Goal: Find contact information: Find contact information

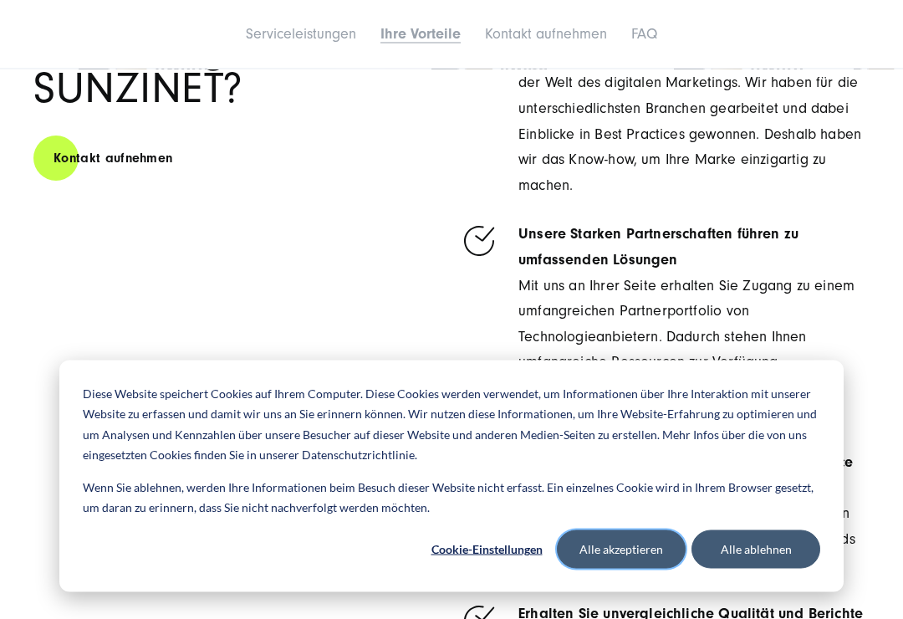
click at [630, 568] on button "Alle akzeptieren" at bounding box center [621, 549] width 129 height 38
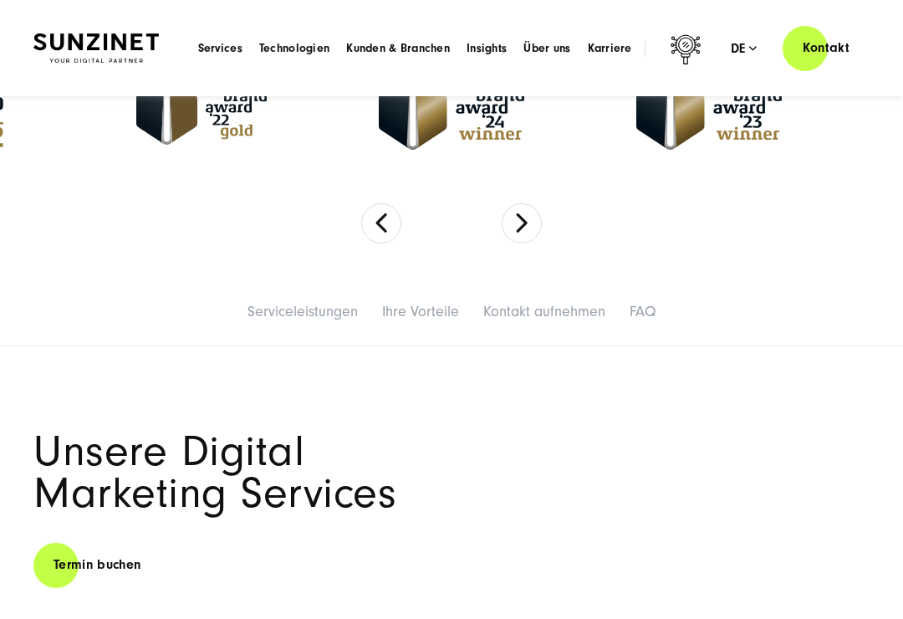
scroll to position [541, 0]
click at [614, 44] on span "Karriere" at bounding box center [610, 48] width 44 height 17
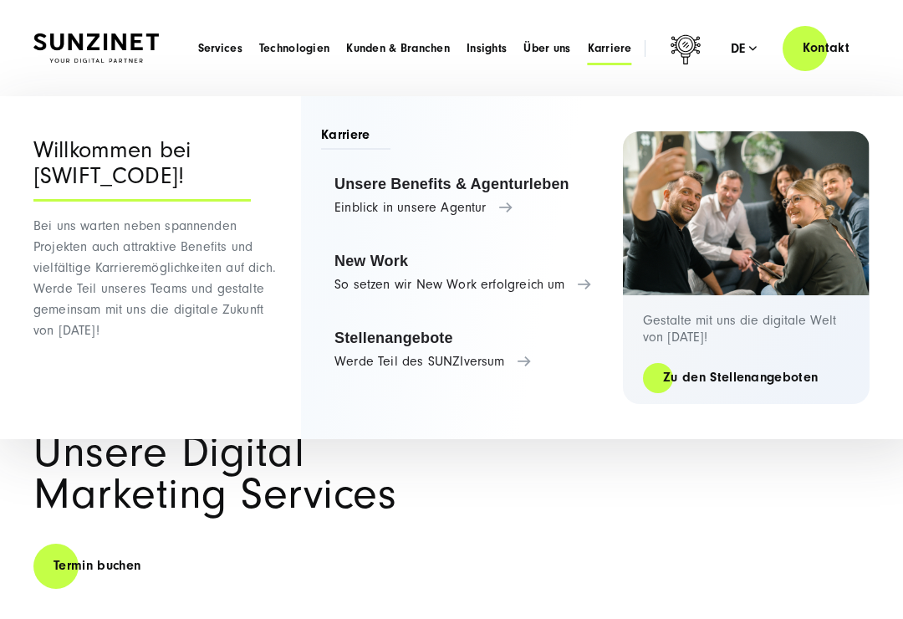
click at [520, 369] on link "Stellenangebote Werde Teil des SUNZIversum" at bounding box center [463, 350] width 285 height 64
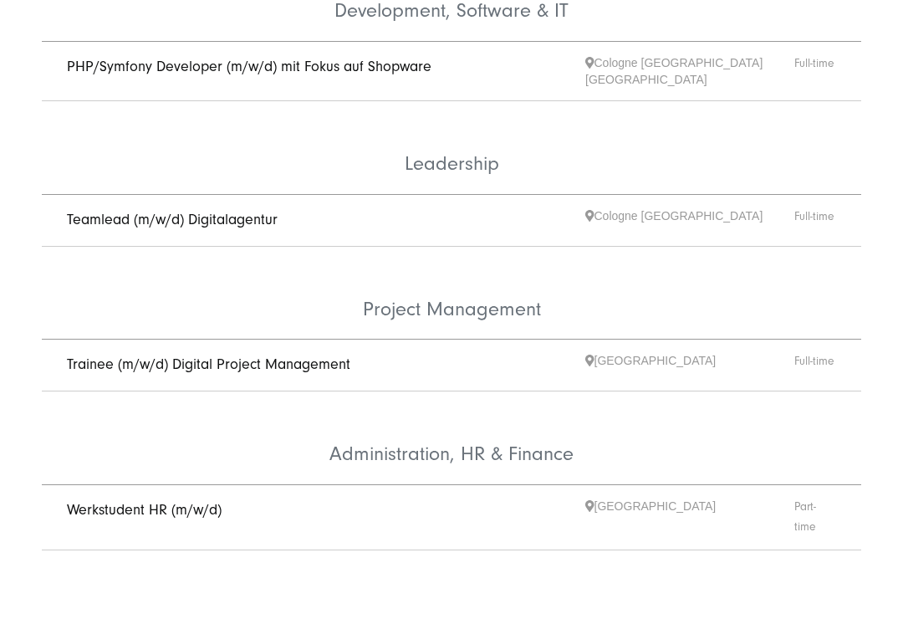
scroll to position [980, 0]
click at [337, 355] on link "Trainee (m/w/d) Digital Project Management" at bounding box center [208, 364] width 283 height 18
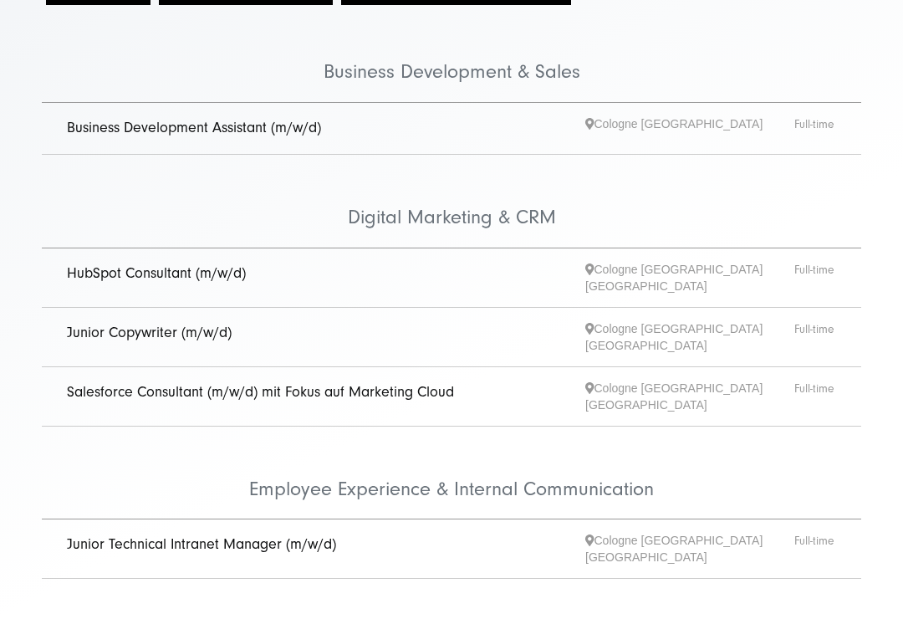
scroll to position [352, 0]
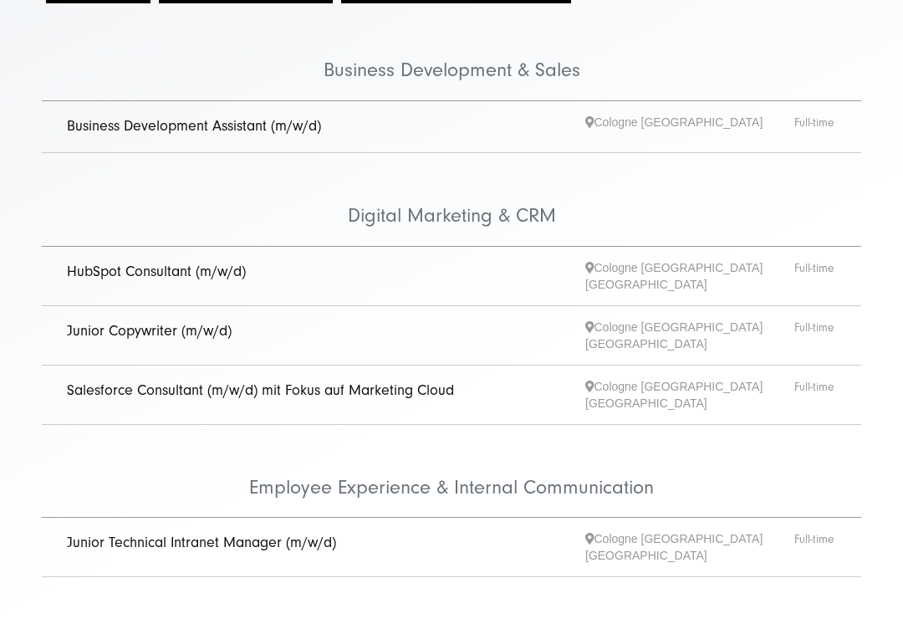
click at [395, 381] on link "Salesforce Consultant (m/w/d) mit Fokus auf Marketing Cloud" at bounding box center [260, 390] width 387 height 18
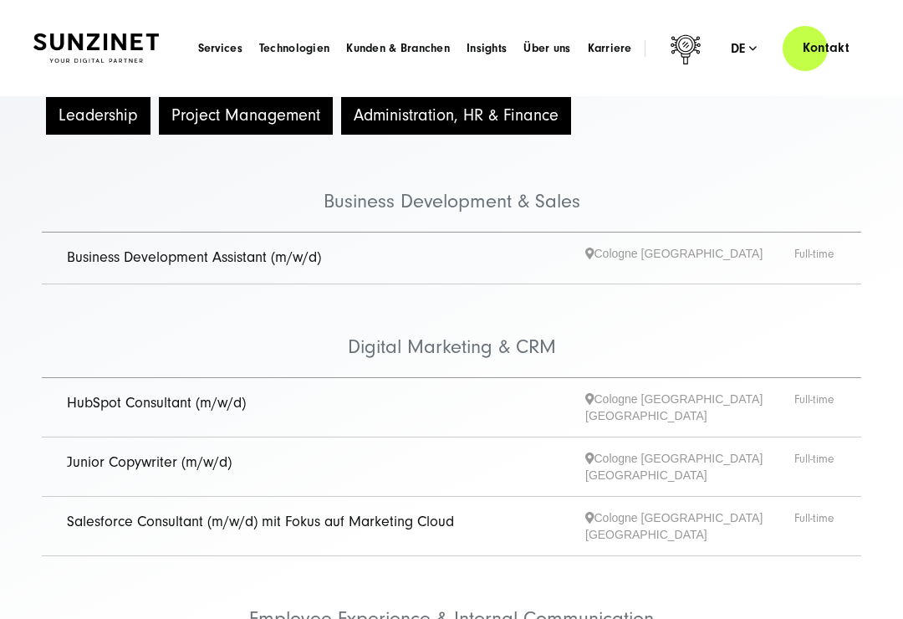
scroll to position [189, 0]
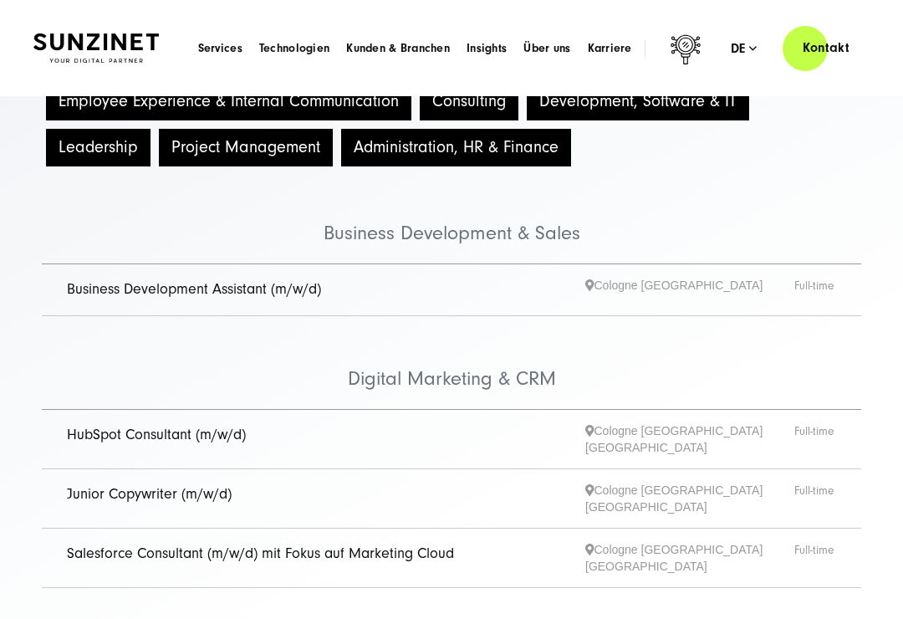
click at [817, 57] on link "Kontakt" at bounding box center [825, 48] width 87 height 48
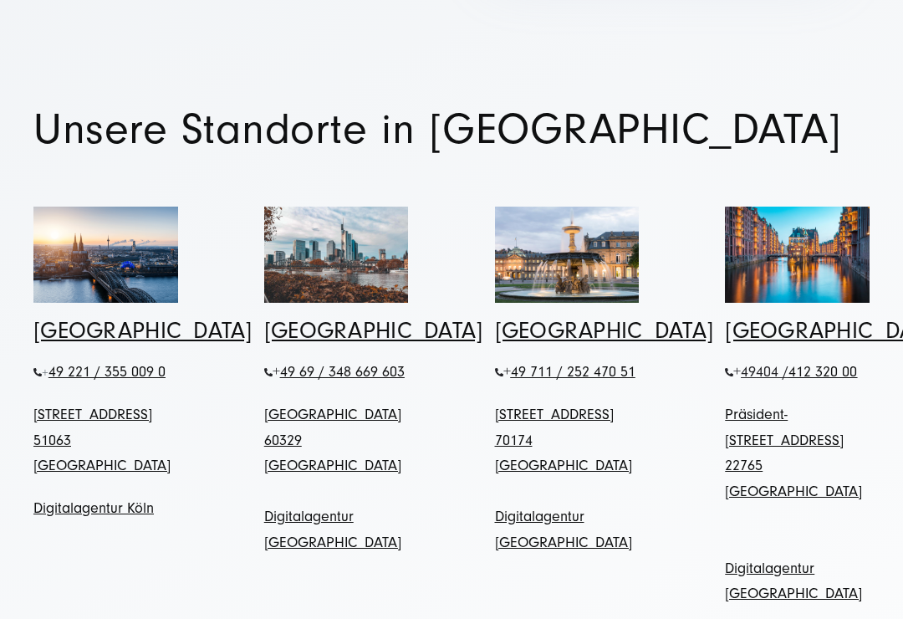
scroll to position [664, 0]
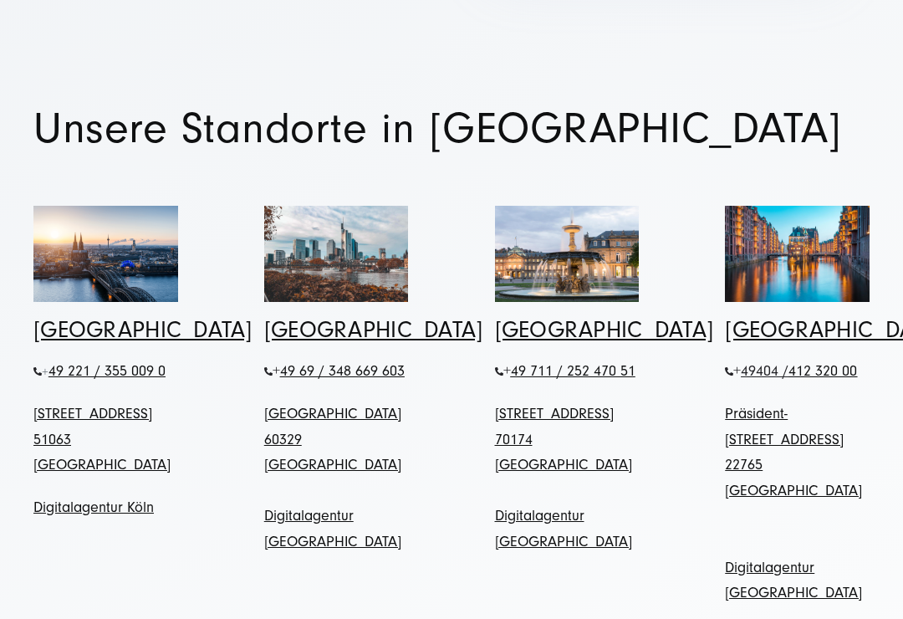
click at [73, 327] on link "[GEOGRAPHIC_DATA]" at bounding box center [142, 331] width 219 height 26
click at [69, 322] on link "[GEOGRAPHIC_DATA]" at bounding box center [142, 331] width 219 height 26
click at [91, 416] on span "[STREET_ADDRESS]" at bounding box center [92, 414] width 119 height 18
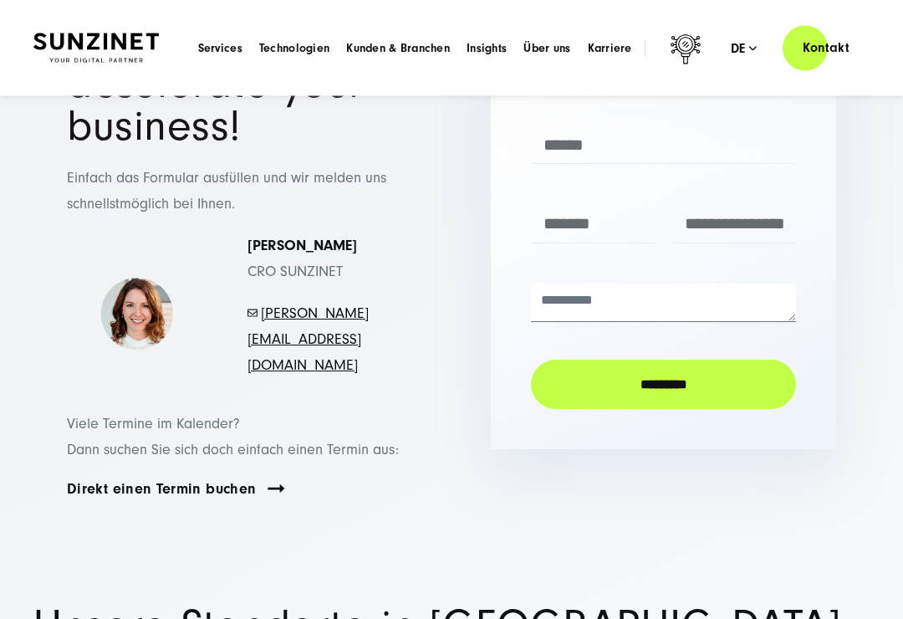
scroll to position [124, 0]
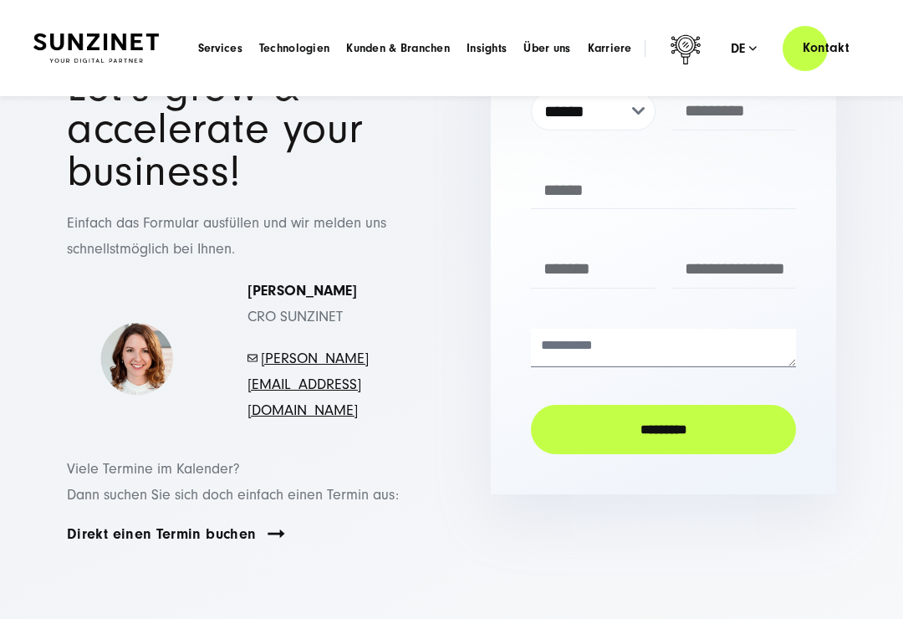
click at [615, 44] on span "Karriere" at bounding box center [610, 48] width 44 height 17
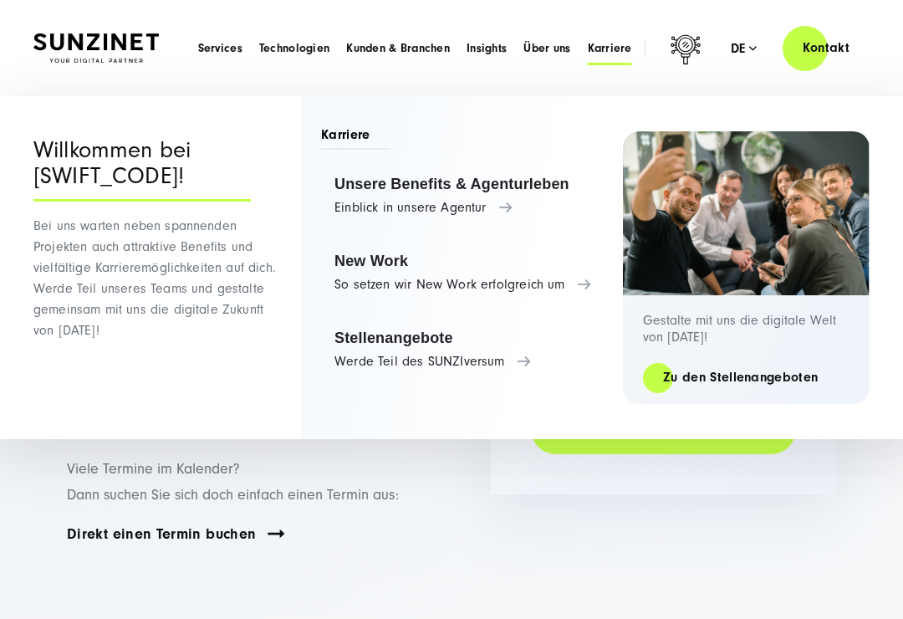
click at [521, 351] on link "Stellenangebote Werde Teil des SUNZIversum" at bounding box center [463, 350] width 285 height 64
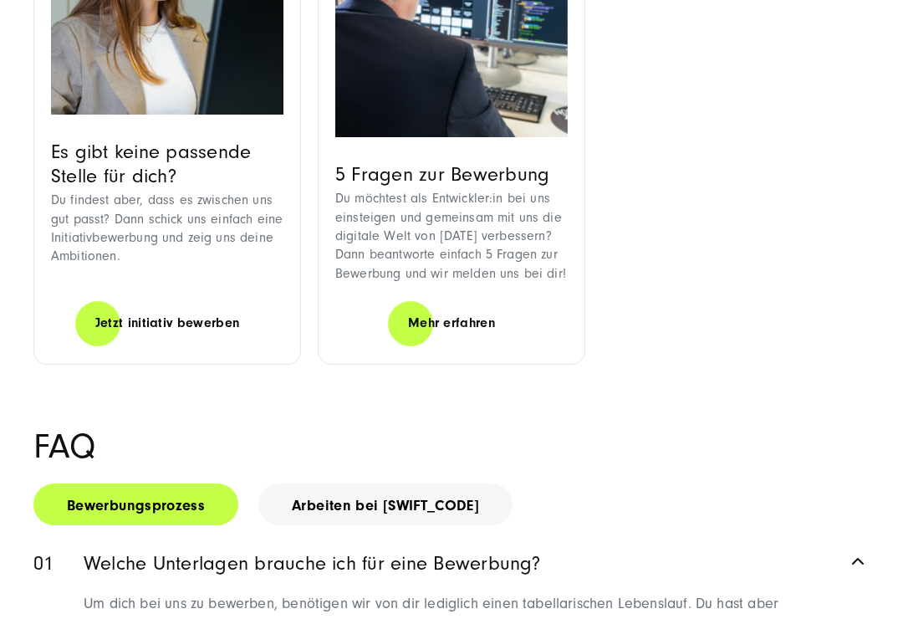
scroll to position [1862, 0]
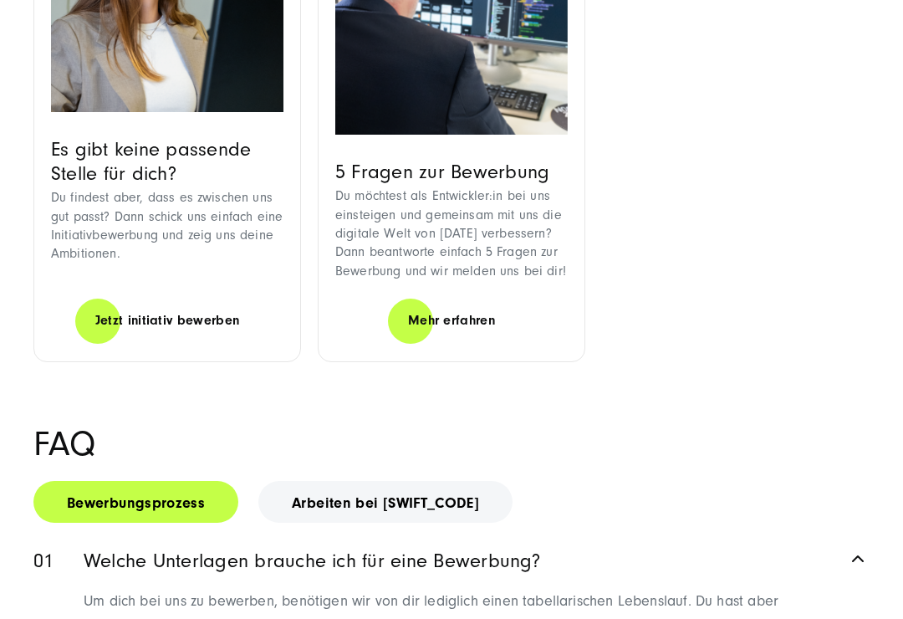
click at [190, 297] on link "Jetzt initiativ bewerben" at bounding box center [167, 321] width 185 height 48
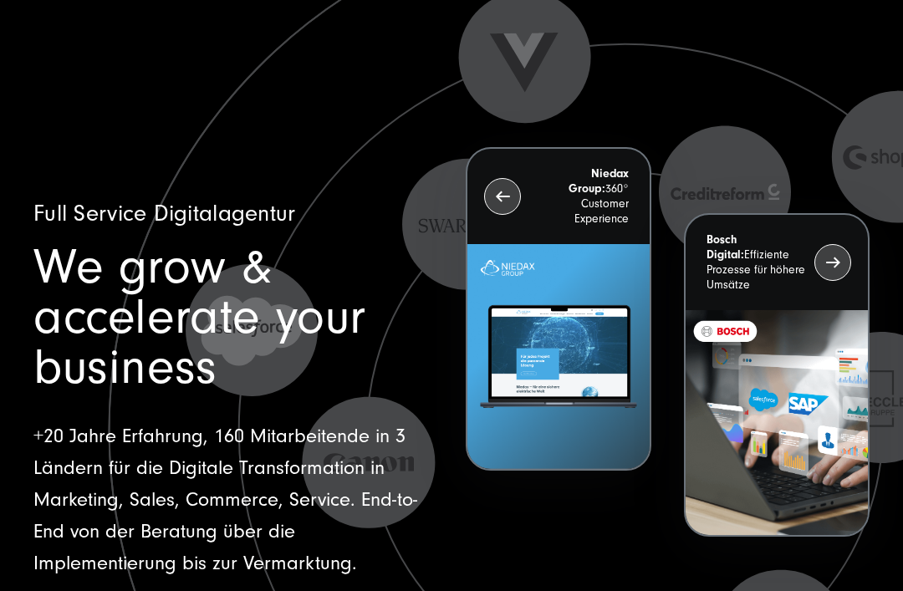
scroll to position [1, 0]
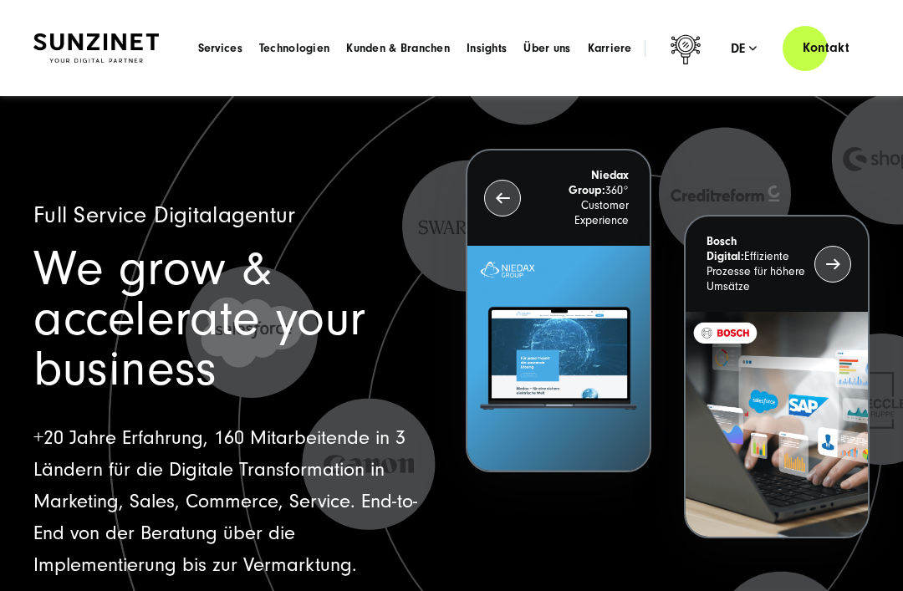
click at [532, 54] on span "Über uns" at bounding box center [546, 48] width 47 height 17
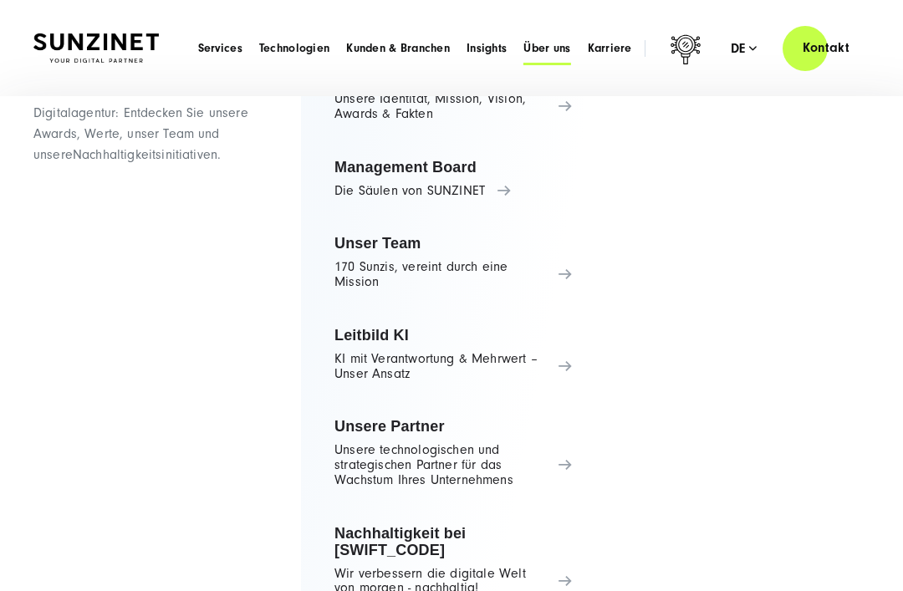
scroll to position [112, 0]
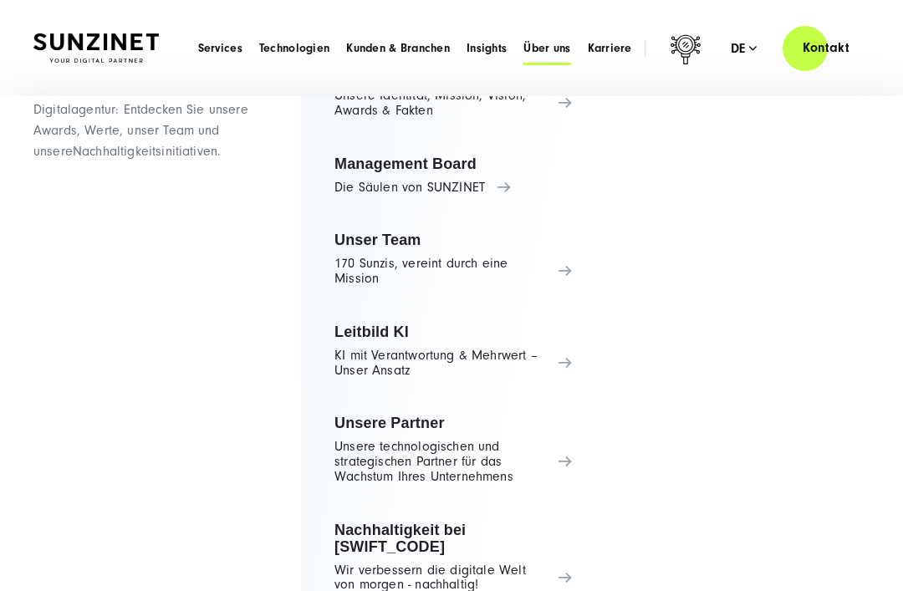
click at [562, 360] on link "Leitbild KI KI mit Verantwortung & Mehrwert – Unser Ansatz" at bounding box center [453, 351] width 264 height 79
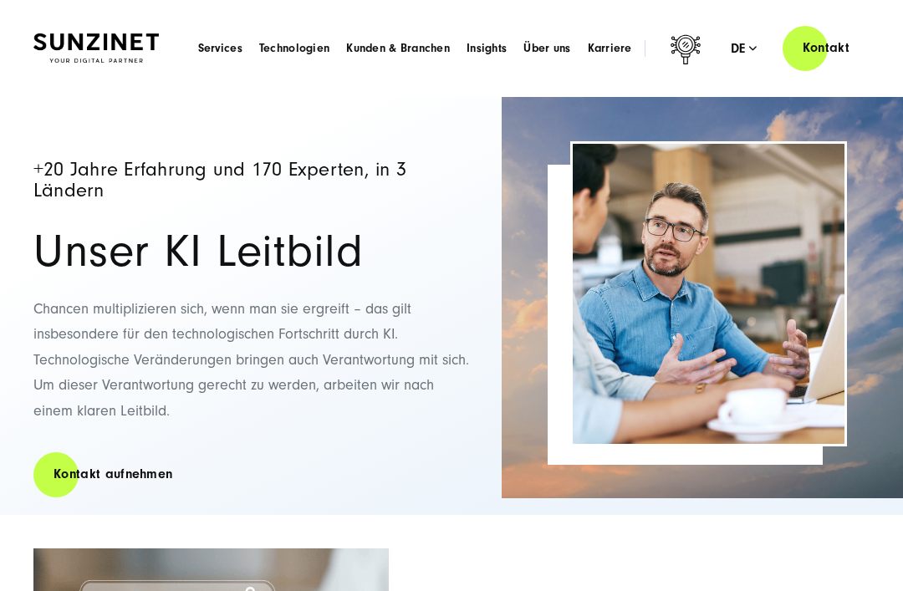
click at [549, 48] on span "Über uns" at bounding box center [546, 48] width 47 height 17
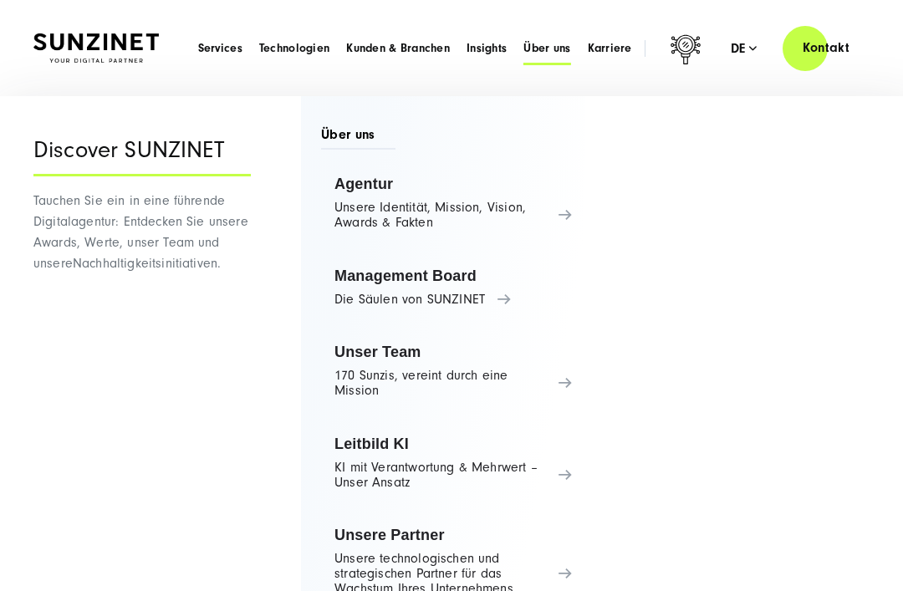
click at [495, 212] on link "Agentur Unsere Identität, Mission, Vision, Awards & Fakten" at bounding box center [453, 203] width 264 height 79
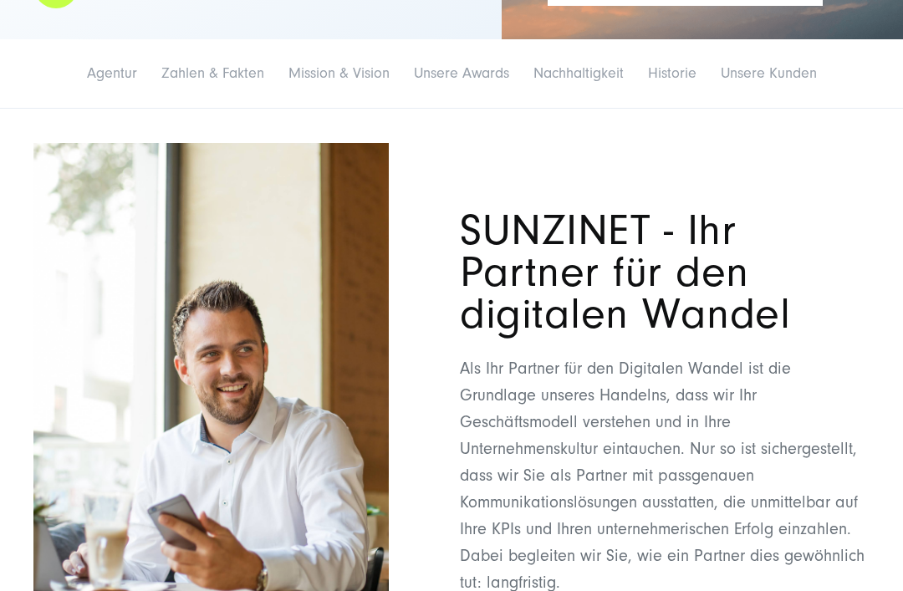
scroll to position [460, 0]
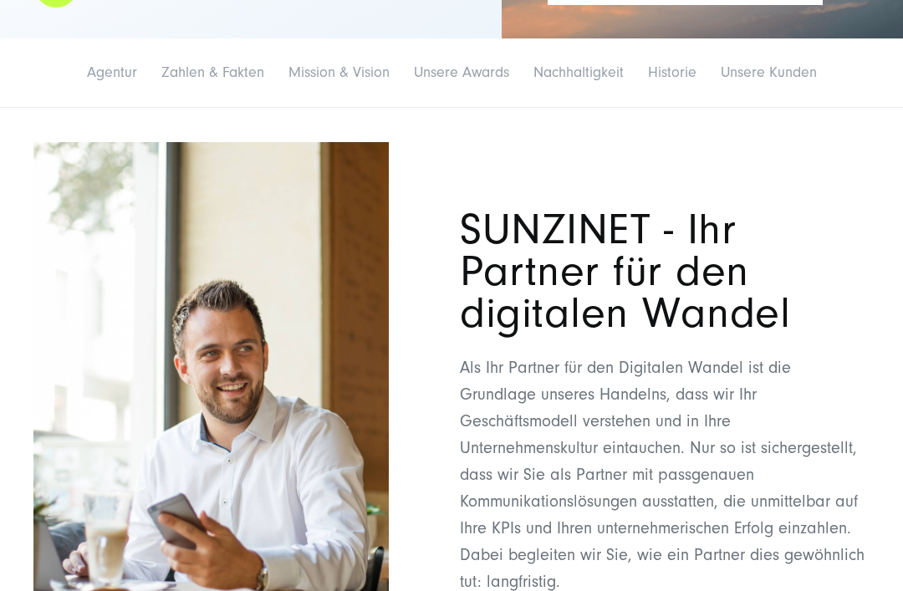
click at [349, 68] on link "Mission & Vision" at bounding box center [338, 73] width 101 height 18
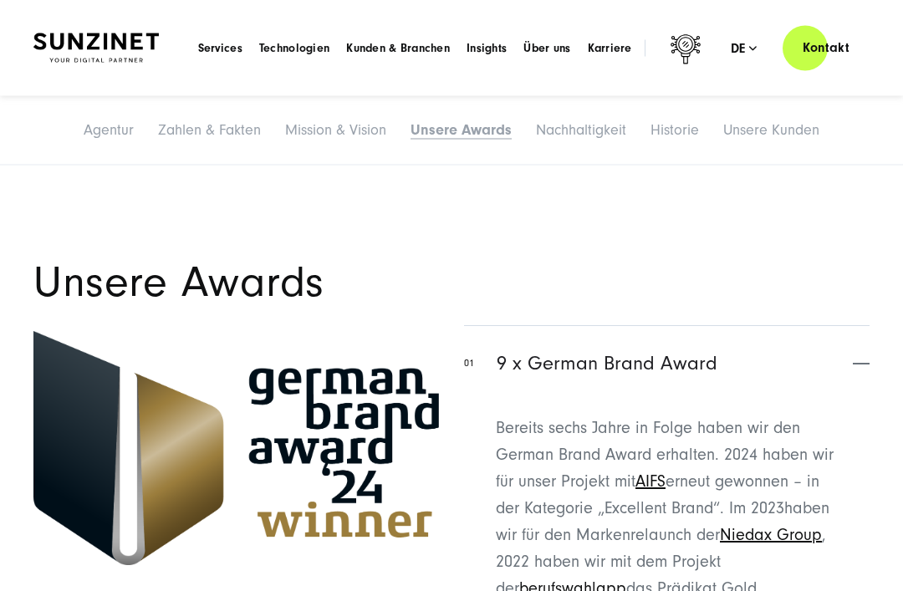
scroll to position [4191, 0]
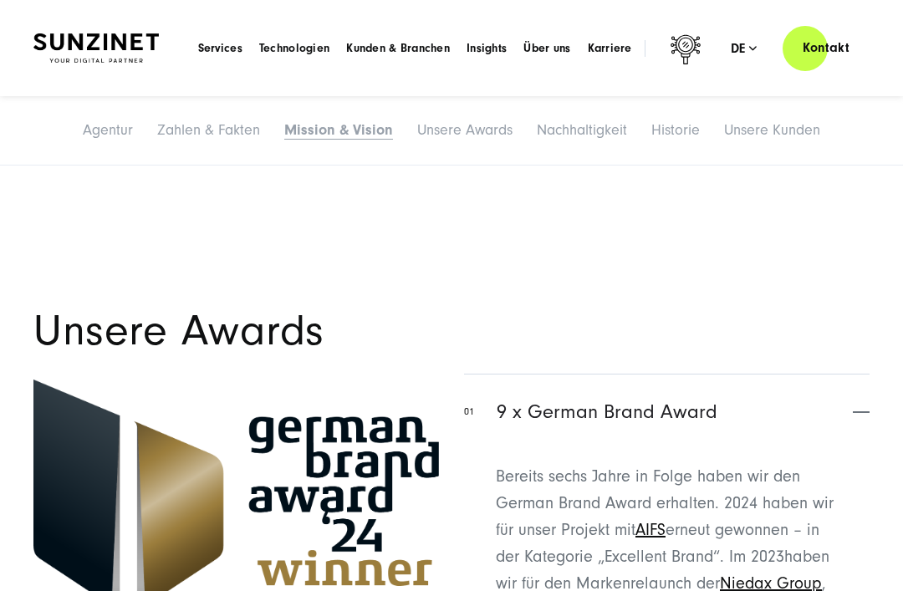
click at [566, 136] on link "Nachhaltigkeit" at bounding box center [582, 130] width 90 height 18
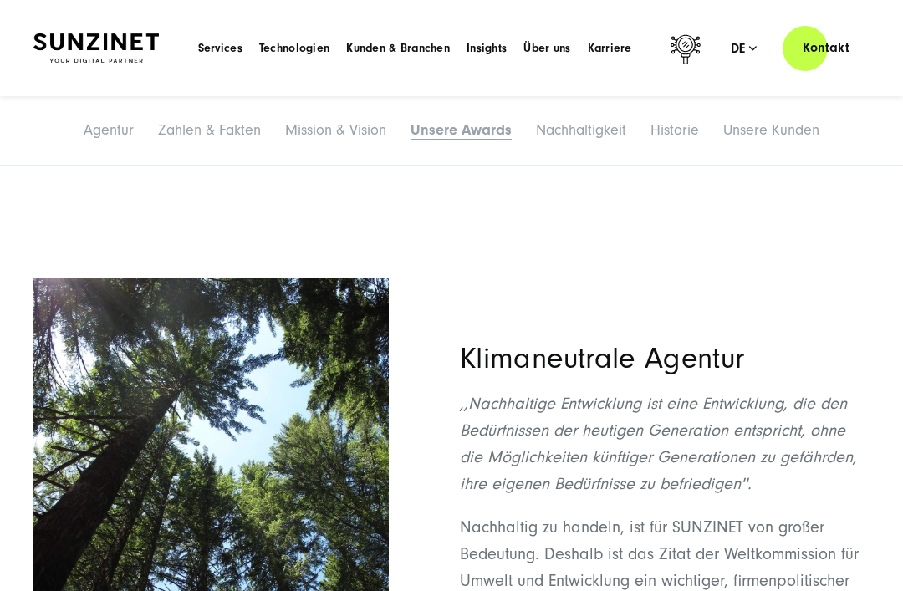
scroll to position [5401, 0]
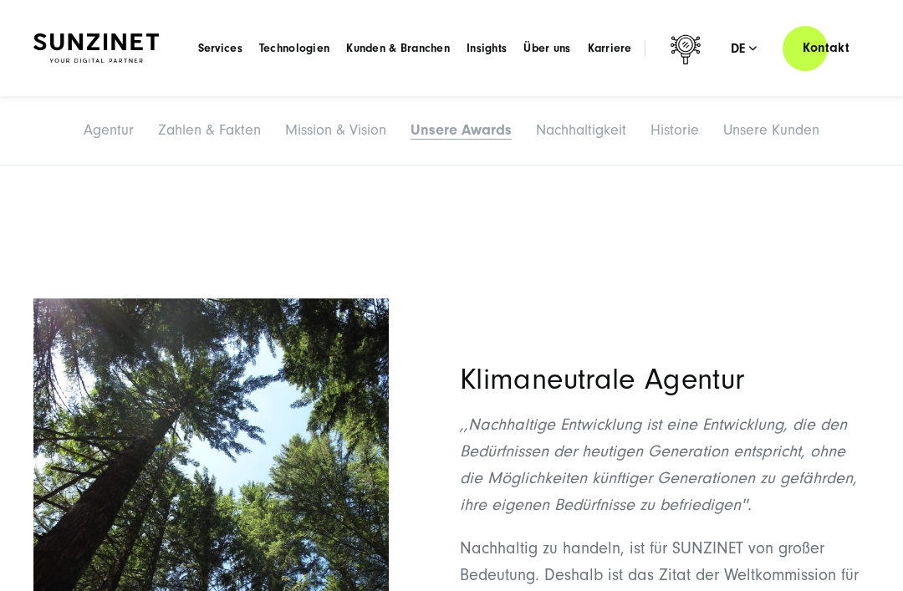
click at [795, 49] on link "Kontakt" at bounding box center [825, 48] width 87 height 48
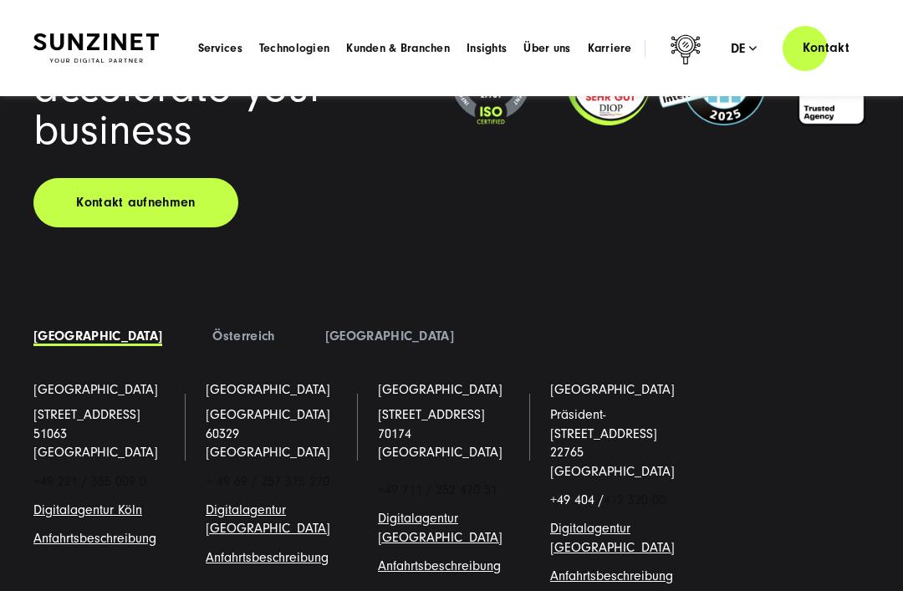
scroll to position [2422, 0]
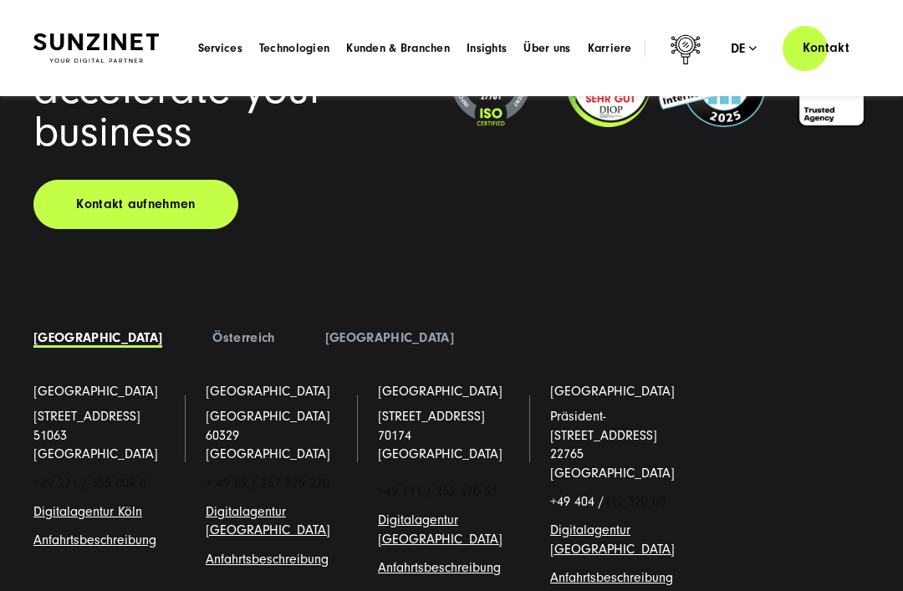
click at [557, 53] on span "Über uns" at bounding box center [546, 48] width 47 height 17
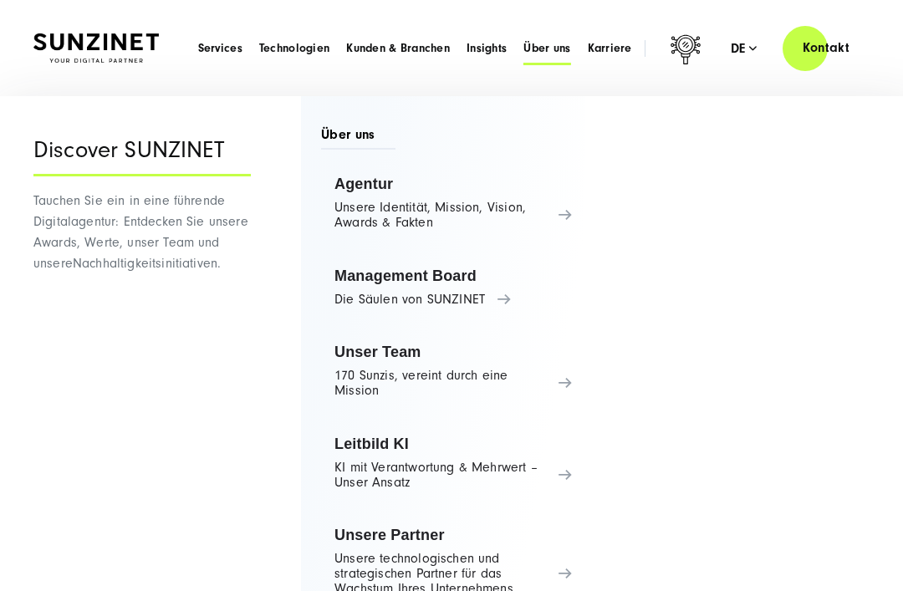
scroll to position [0, 0]
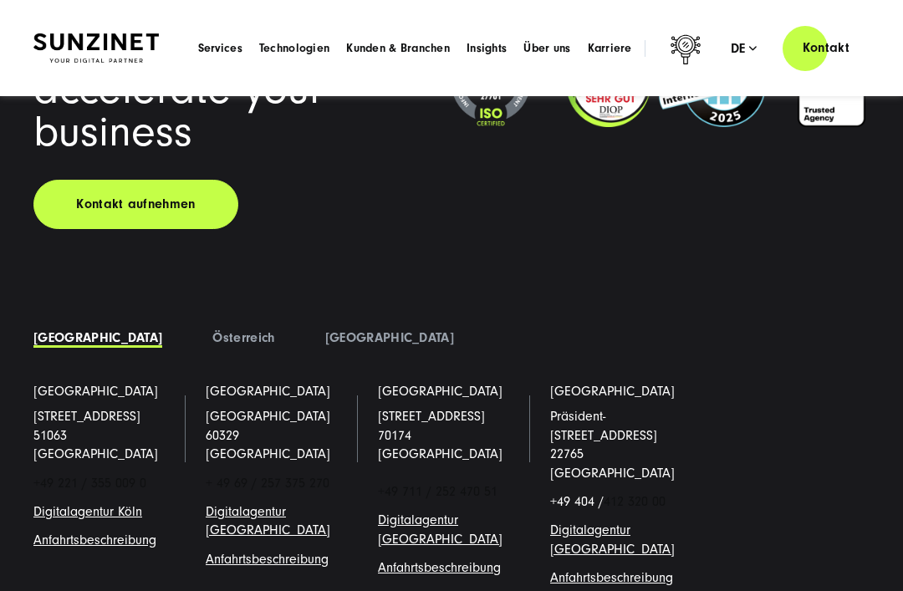
click at [694, 48] on icon at bounding box center [685, 52] width 40 height 40
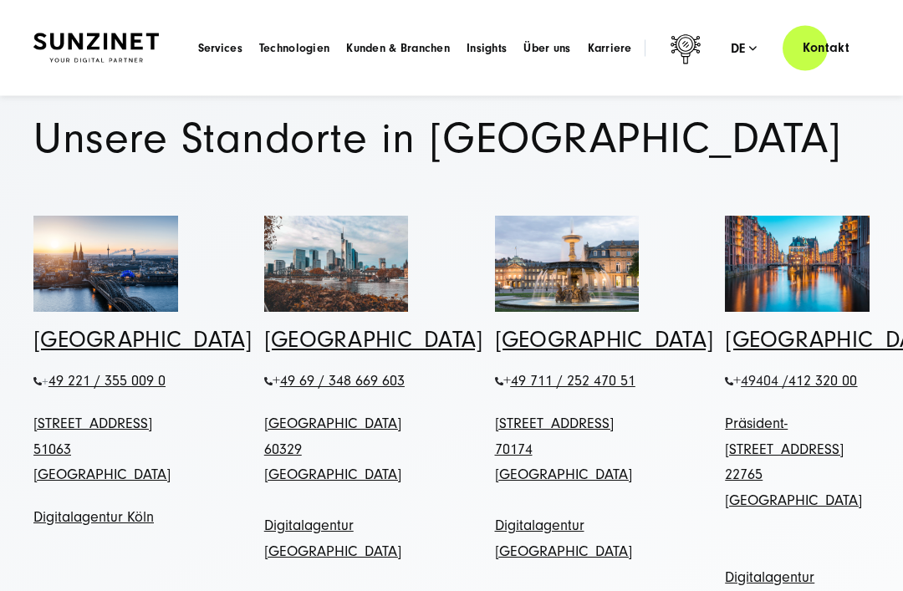
scroll to position [633, 0]
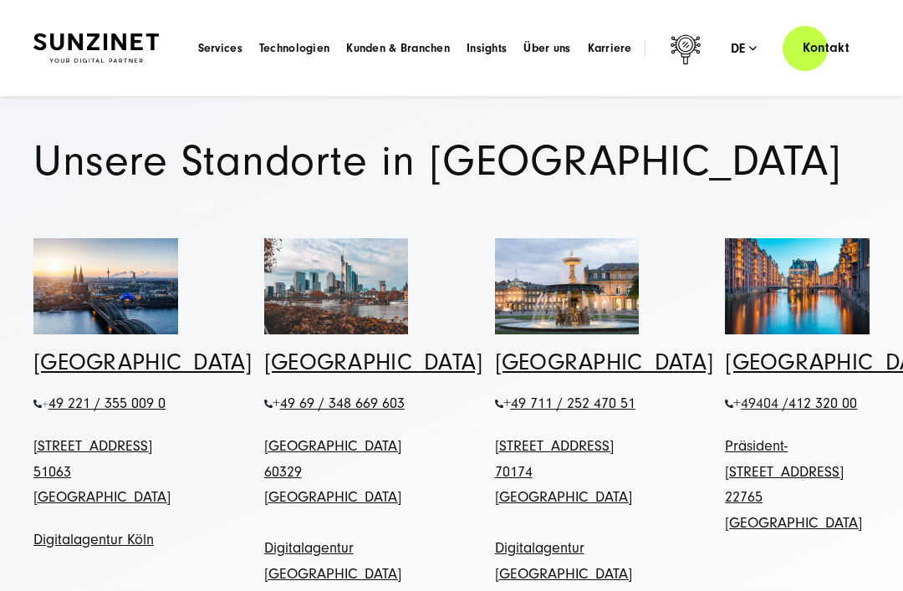
click at [489, 43] on span "Insights" at bounding box center [486, 48] width 40 height 17
click at [819, 52] on link "Kontakt" at bounding box center [825, 48] width 87 height 48
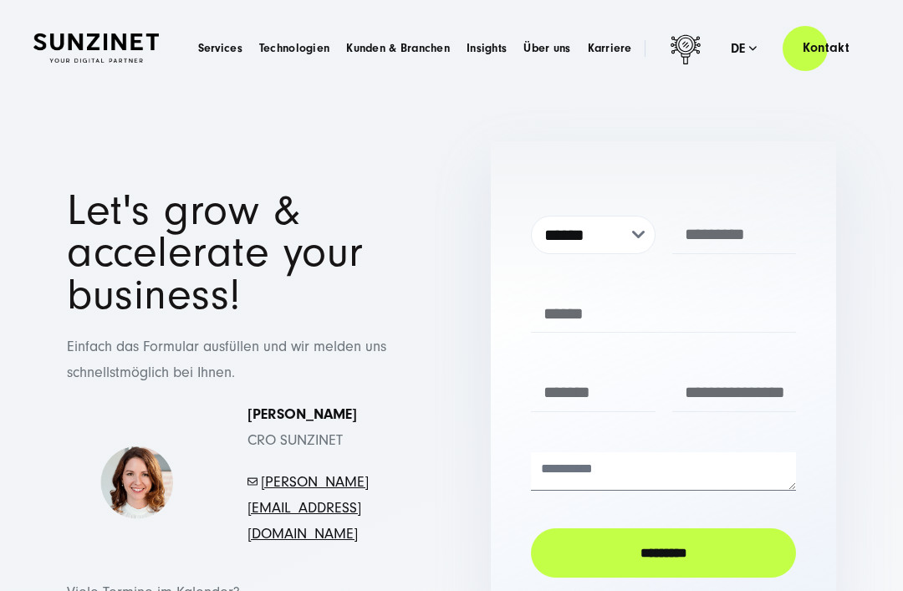
click at [680, 51] on icon at bounding box center [685, 52] width 40 height 40
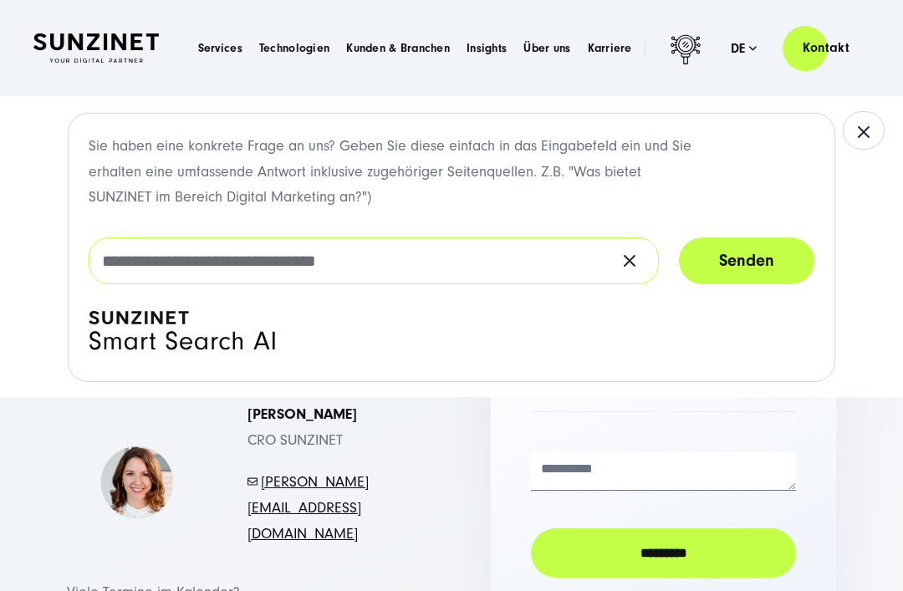
click at [477, 248] on input "text" at bounding box center [374, 260] width 570 height 47
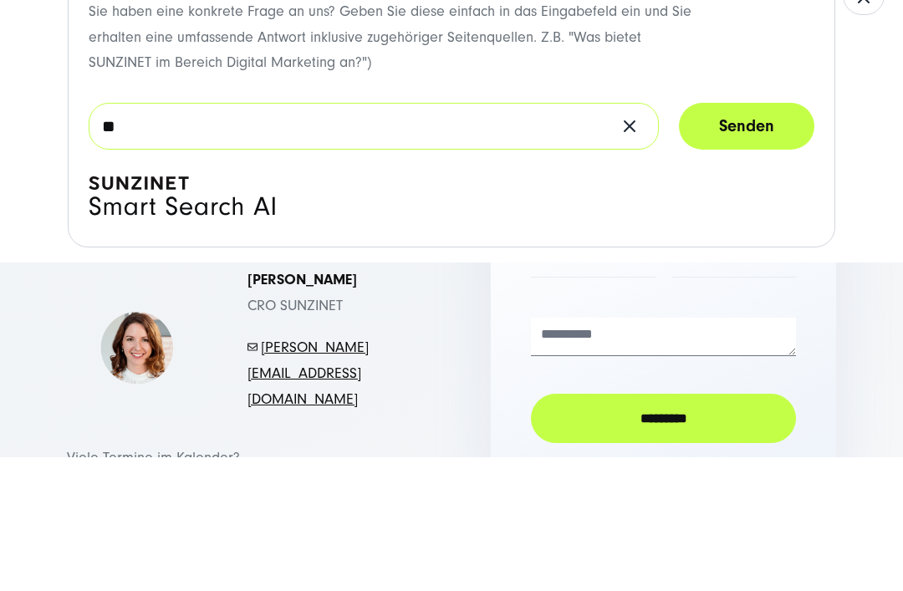
type input "*"
type input "*********"
